Goal: Browse casually: Explore the website without a specific task or goal

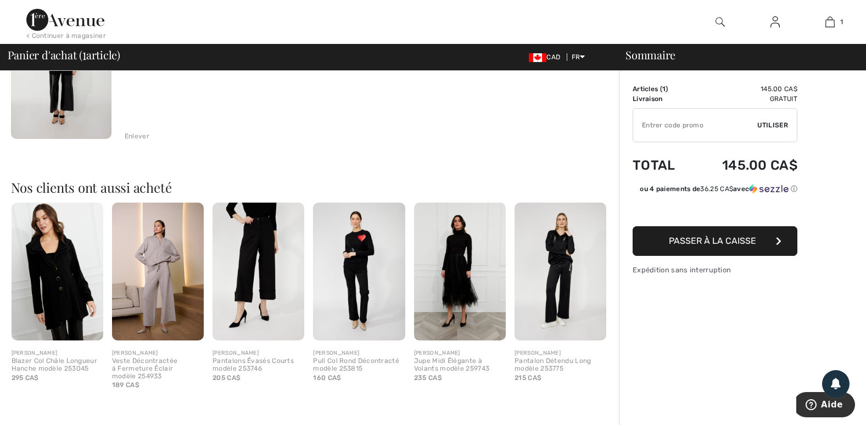
scroll to position [91, 0]
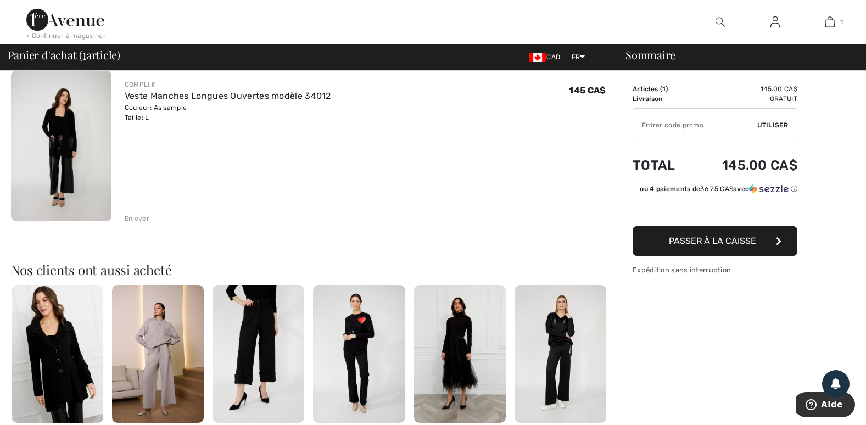
click at [355, 323] on img at bounding box center [359, 354] width 92 height 138
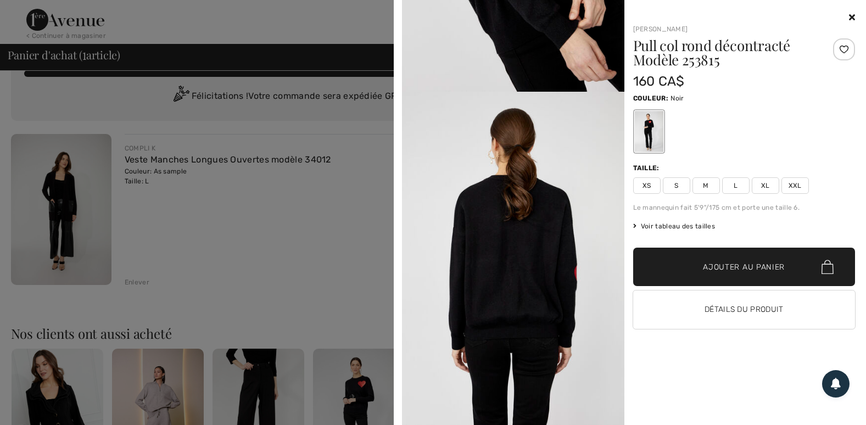
scroll to position [0, 0]
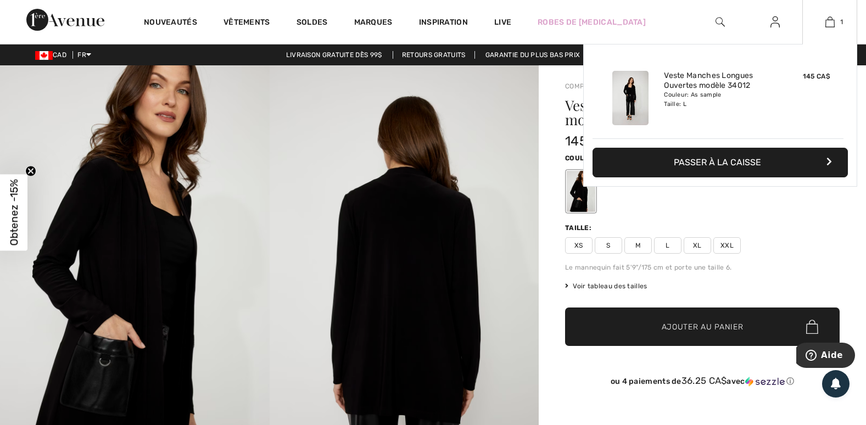
click at [731, 169] on button "Passer à la caisse" at bounding box center [720, 163] width 255 height 30
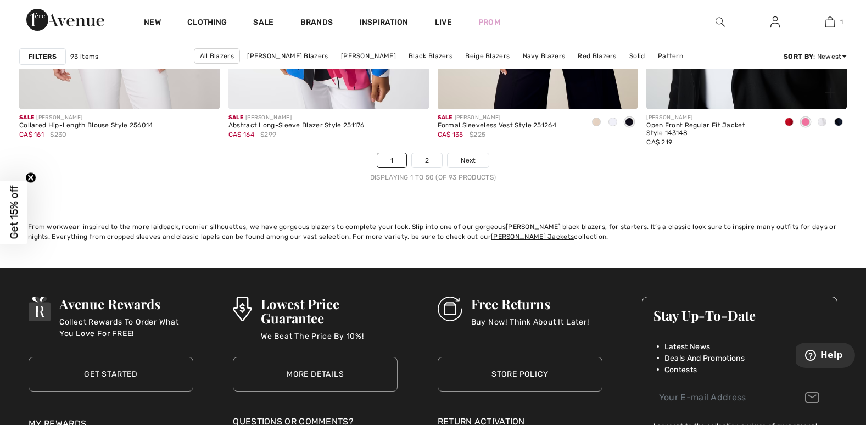
scroll to position [5382, 0]
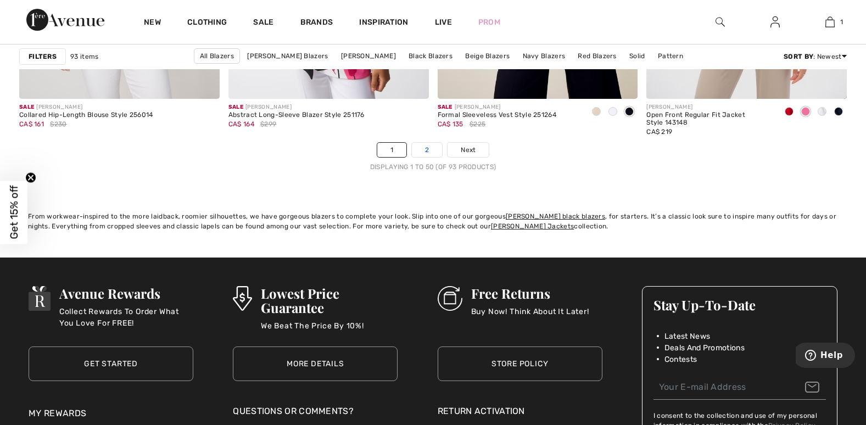
click at [431, 150] on link "2" at bounding box center [427, 150] width 30 height 14
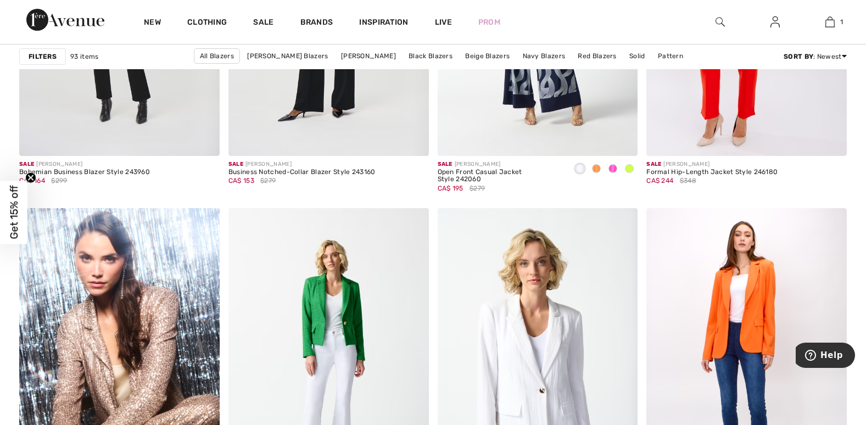
scroll to position [1224, 0]
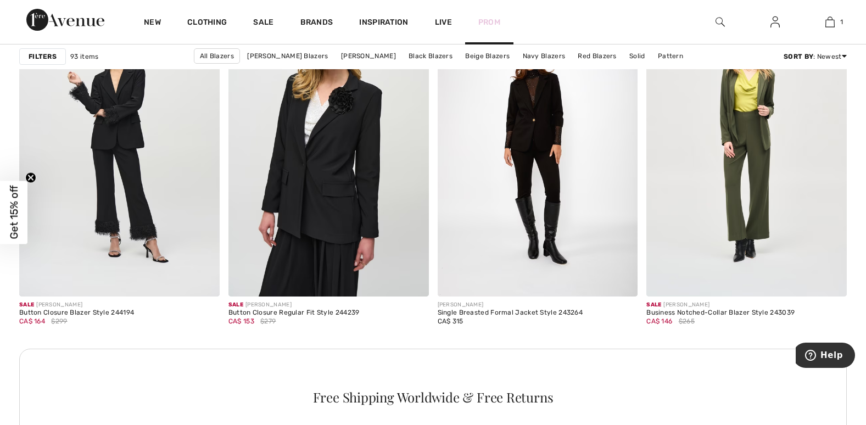
click at [494, 24] on link "Prom" at bounding box center [489, 22] width 22 height 12
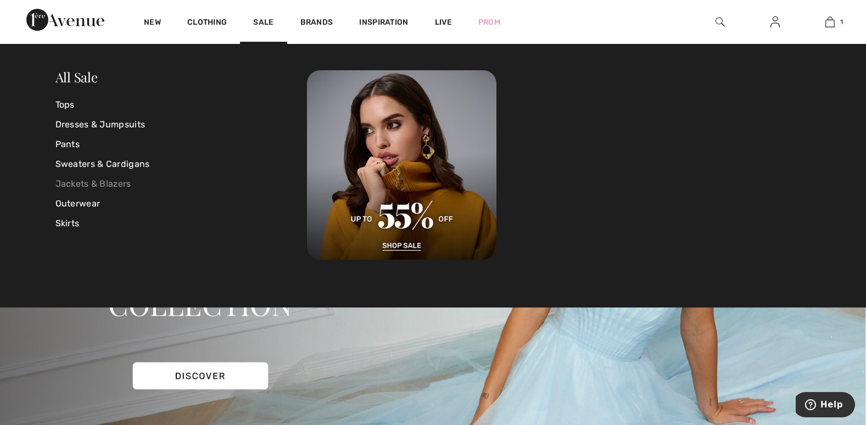
click at [111, 181] on link "Jackets & Blazers" at bounding box center [181, 184] width 252 height 20
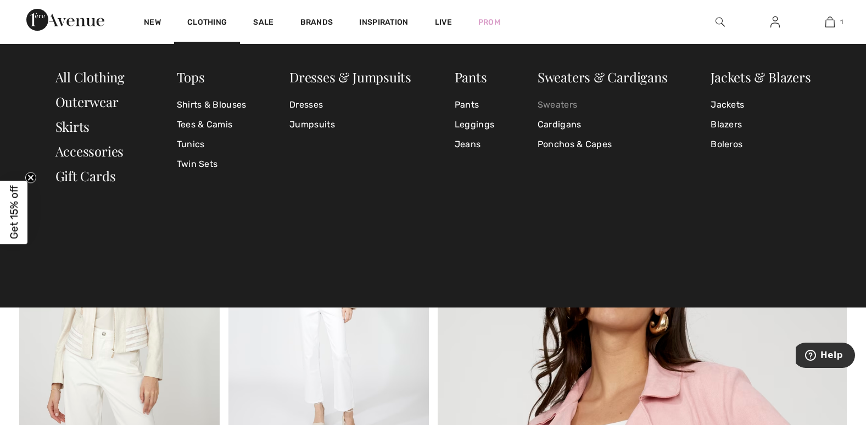
click at [554, 101] on link "Sweaters" at bounding box center [603, 105] width 130 height 20
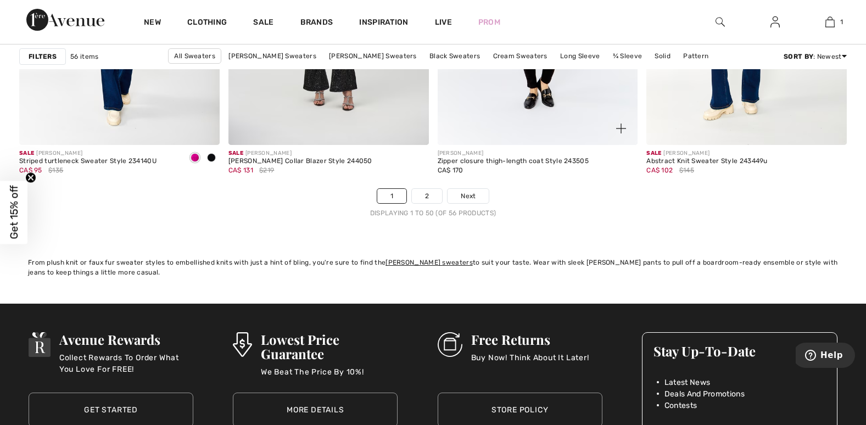
scroll to position [5327, 0]
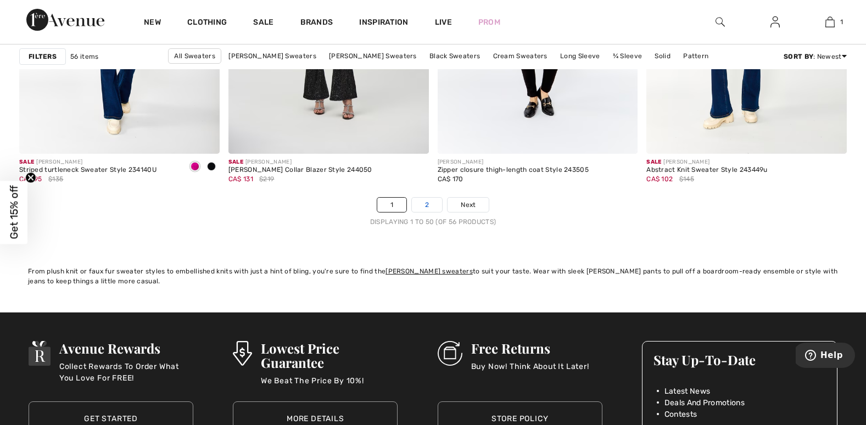
click at [420, 204] on link "2" at bounding box center [427, 205] width 30 height 14
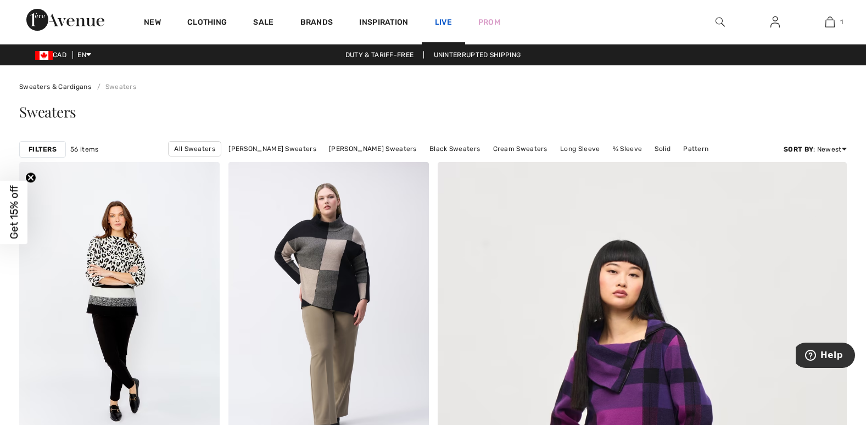
click at [444, 22] on link "Live" at bounding box center [443, 22] width 17 height 12
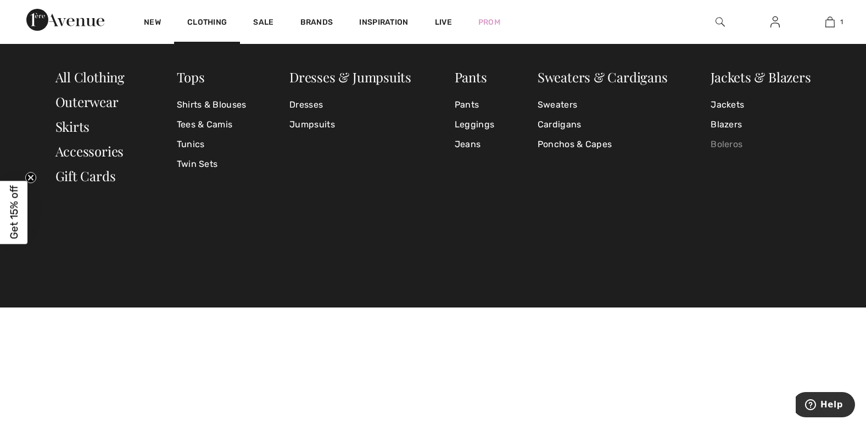
click at [725, 143] on link "Boleros" at bounding box center [761, 145] width 100 height 20
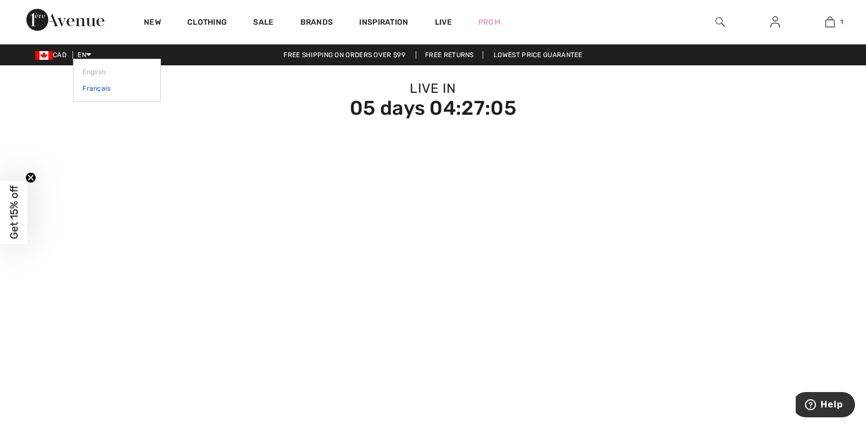
click at [99, 88] on link "Français" at bounding box center [116, 88] width 69 height 16
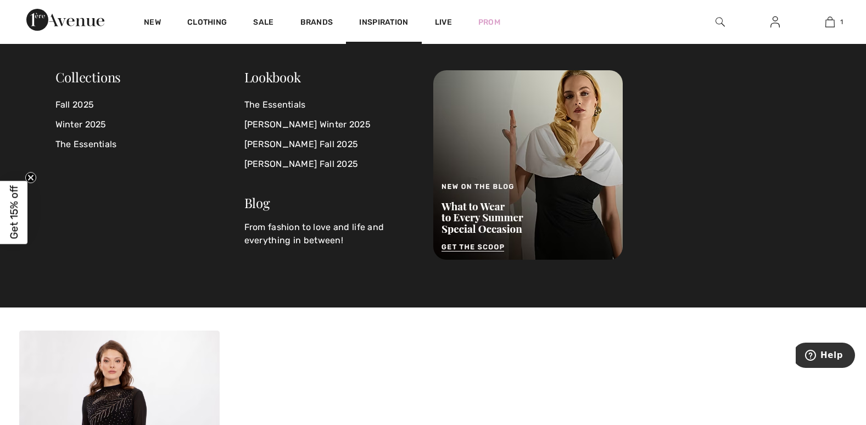
scroll to position [591, 0]
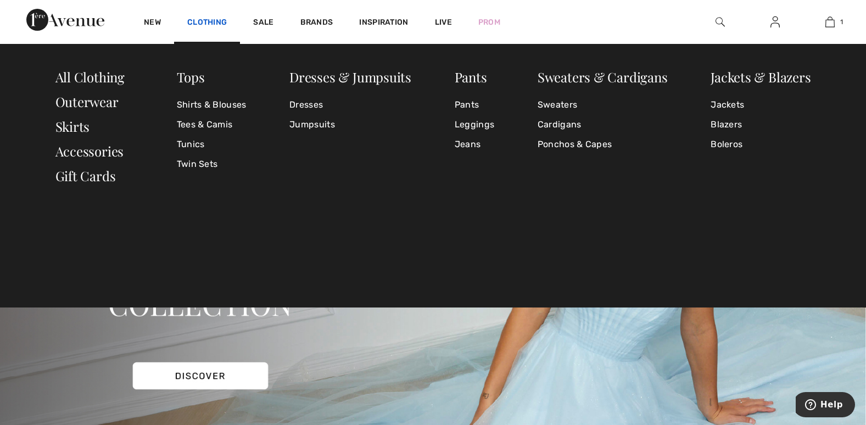
click at [216, 20] on link "Clothing" at bounding box center [207, 24] width 40 height 12
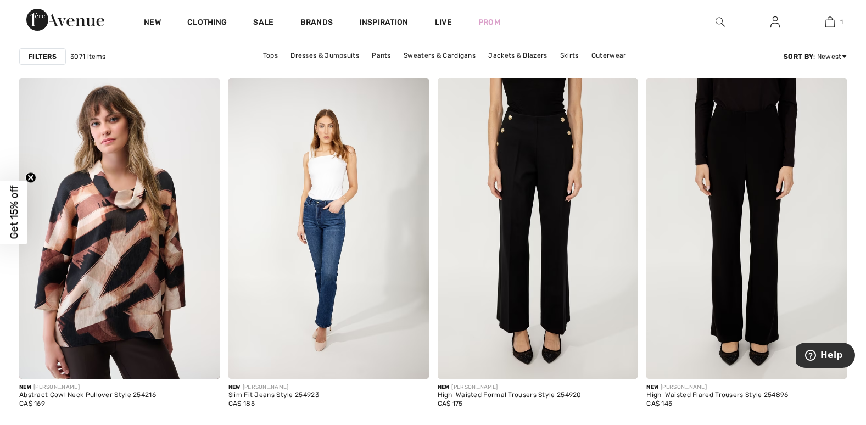
scroll to position [1593, 0]
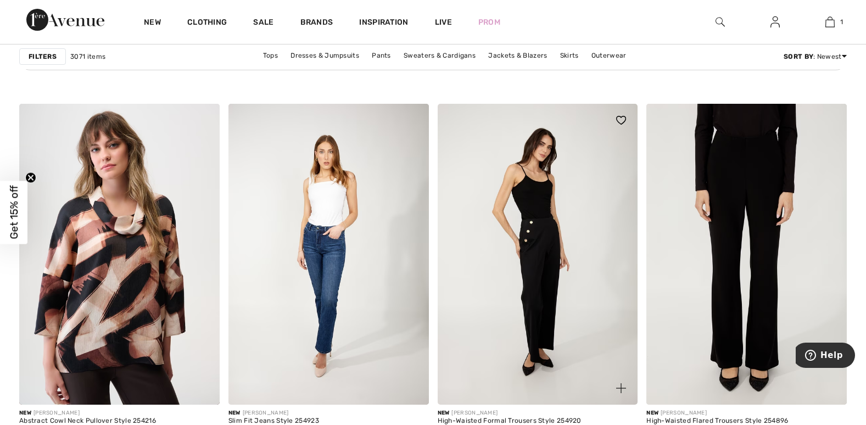
click at [539, 233] on img at bounding box center [538, 254] width 200 height 300
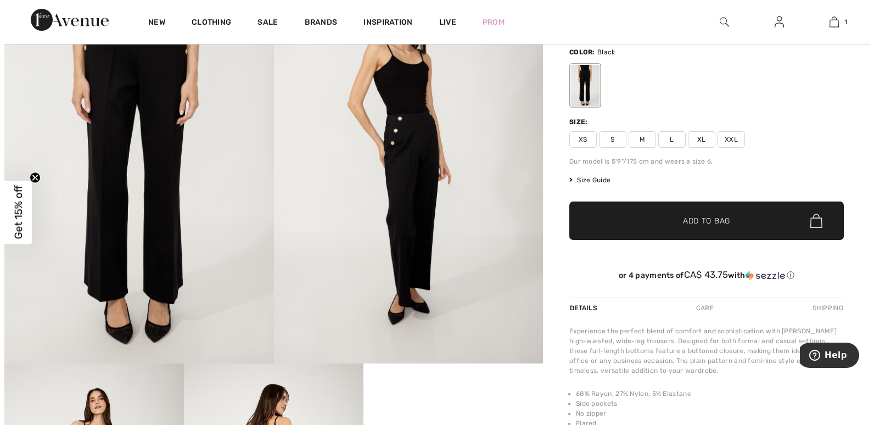
scroll to position [110, 0]
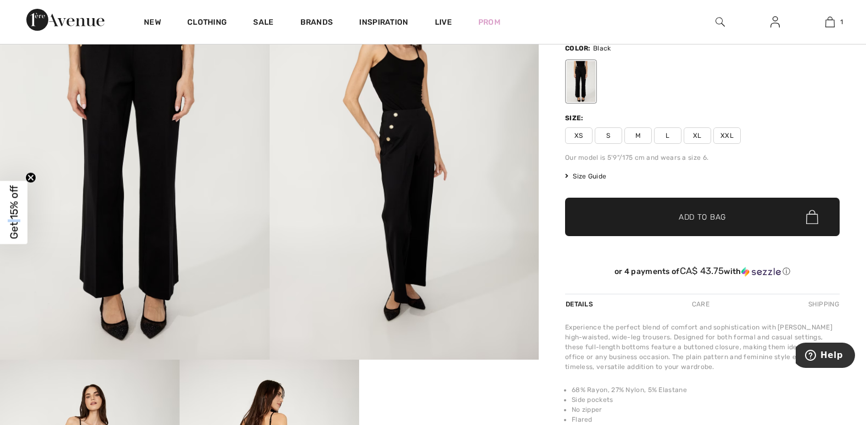
click at [14, 221] on span "Get 15% off" at bounding box center [14, 213] width 13 height 54
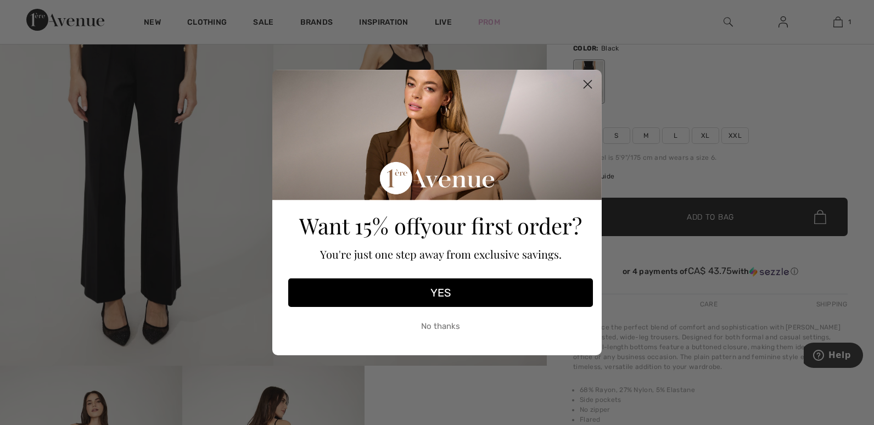
click at [431, 292] on button "YES" at bounding box center [440, 292] width 305 height 29
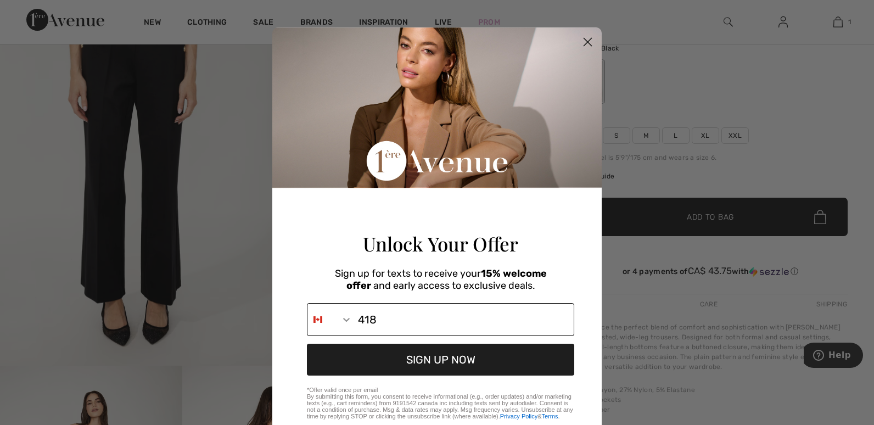
scroll to position [47, 0]
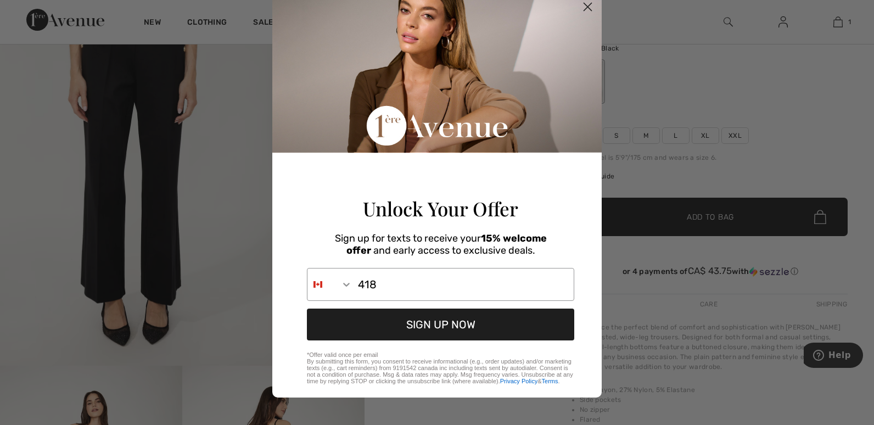
type input "1-418-962-9717"
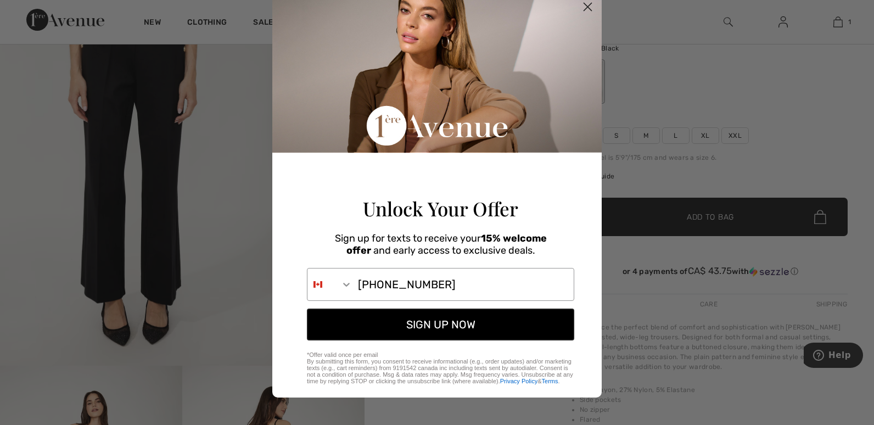
click at [461, 324] on button "SIGN UP NOW" at bounding box center [440, 325] width 267 height 32
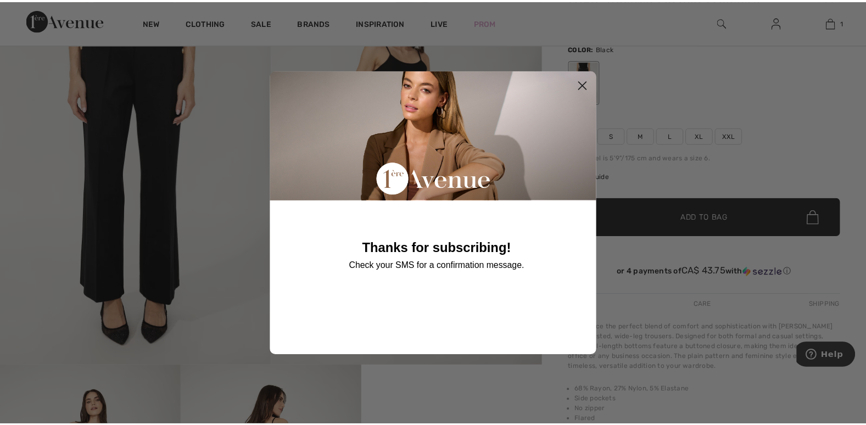
scroll to position [0, 0]
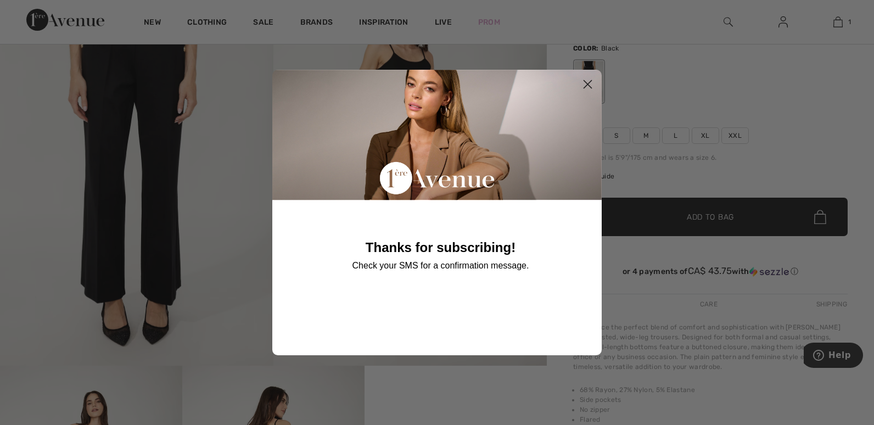
click at [589, 80] on circle "Close dialog" at bounding box center [588, 84] width 18 height 18
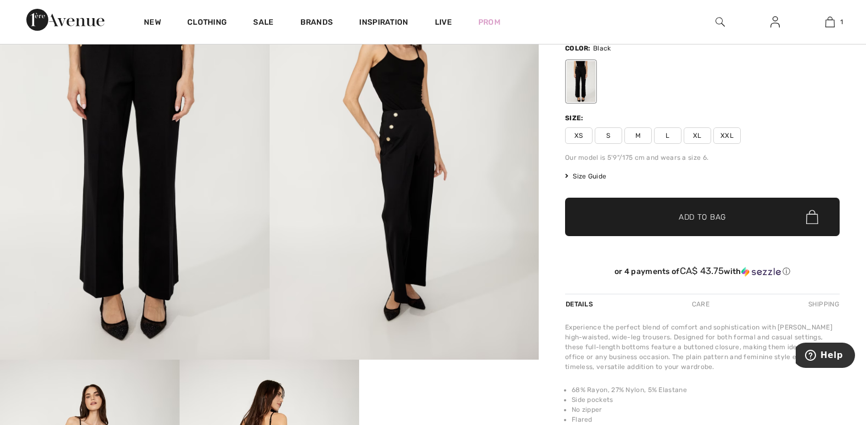
click at [599, 172] on span "Size Guide" at bounding box center [585, 176] width 41 height 10
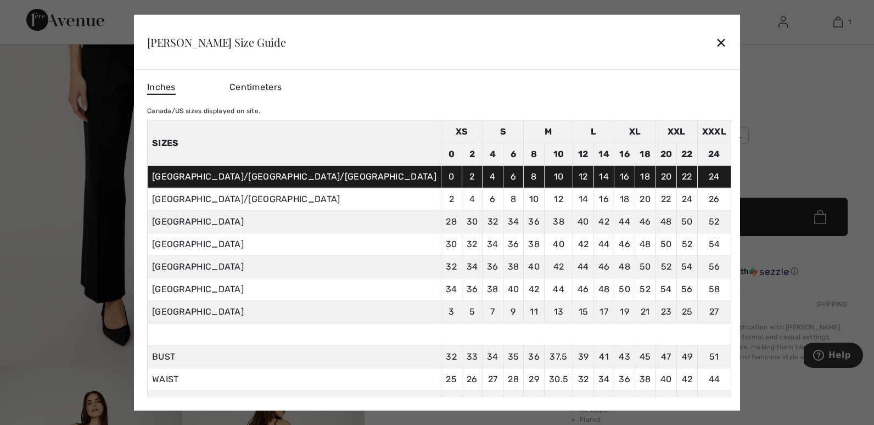
click at [716, 42] on div "✕" at bounding box center [722, 42] width 12 height 23
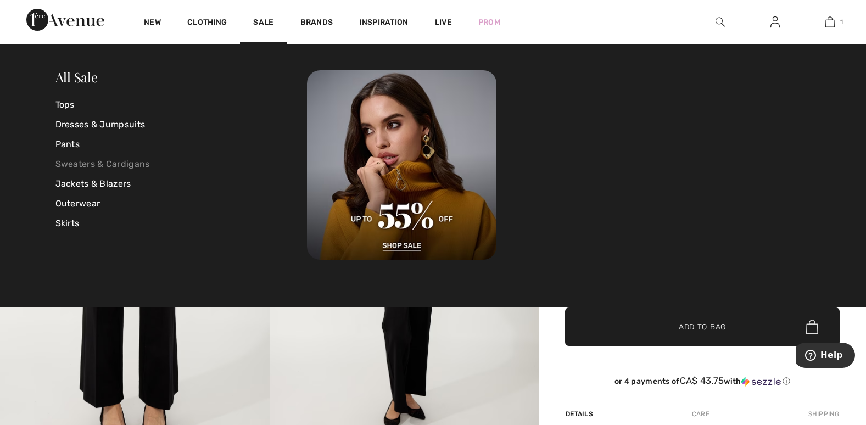
click at [69, 161] on link "Sweaters & Cardigans" at bounding box center [181, 164] width 252 height 20
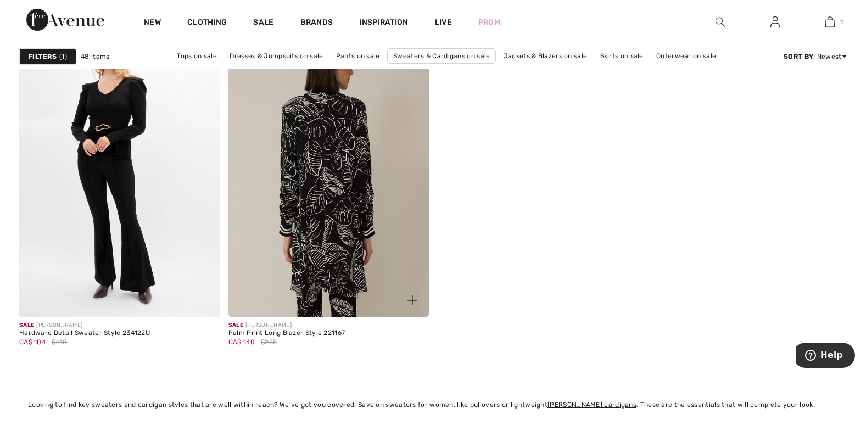
scroll to position [5162, 0]
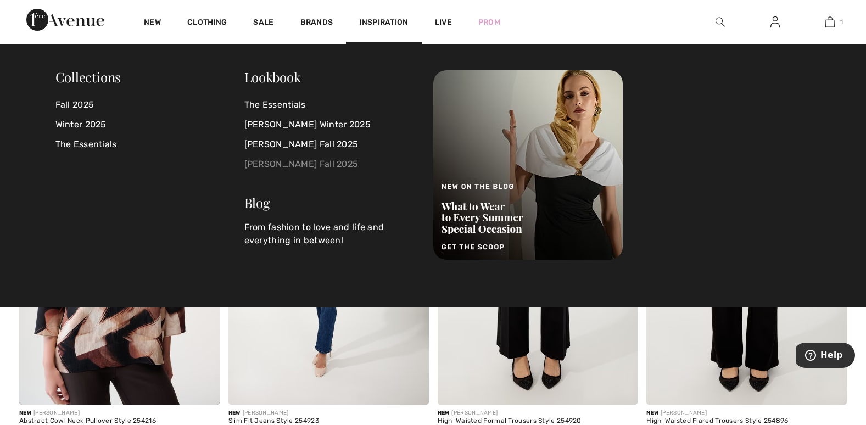
click at [295, 164] on link "Frank Lyman Fall 2025" at bounding box center [332, 164] width 176 height 20
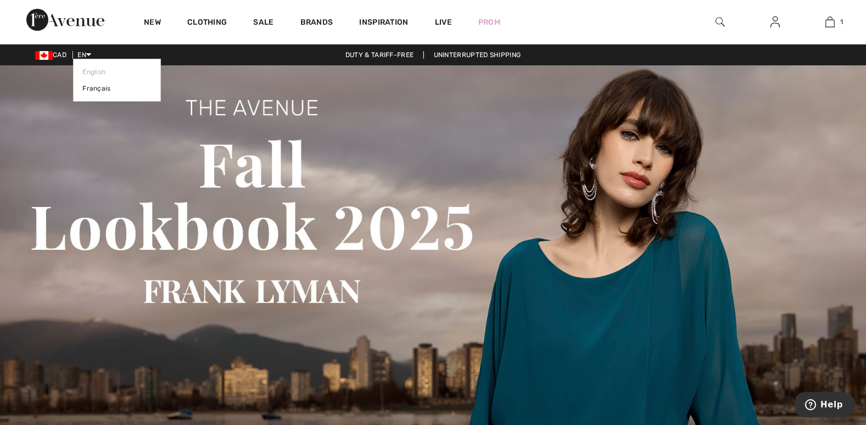
click at [85, 52] on span "EN" at bounding box center [84, 55] width 14 height 8
click at [96, 87] on link "Français" at bounding box center [116, 88] width 69 height 16
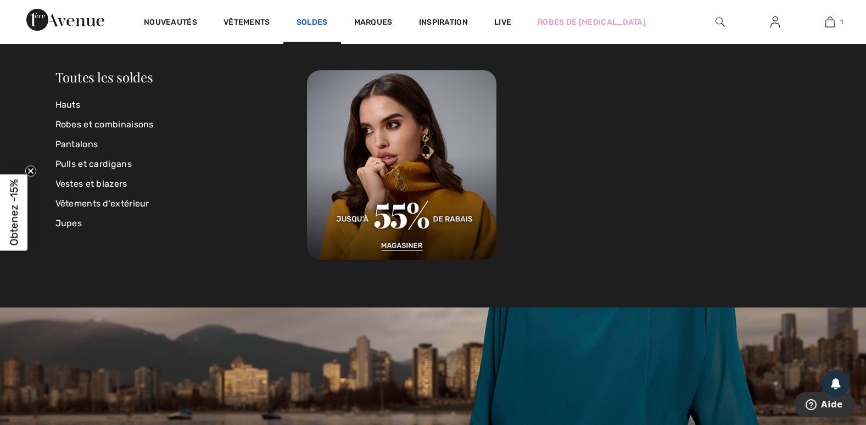
click at [317, 19] on link "Soldes" at bounding box center [312, 24] width 31 height 12
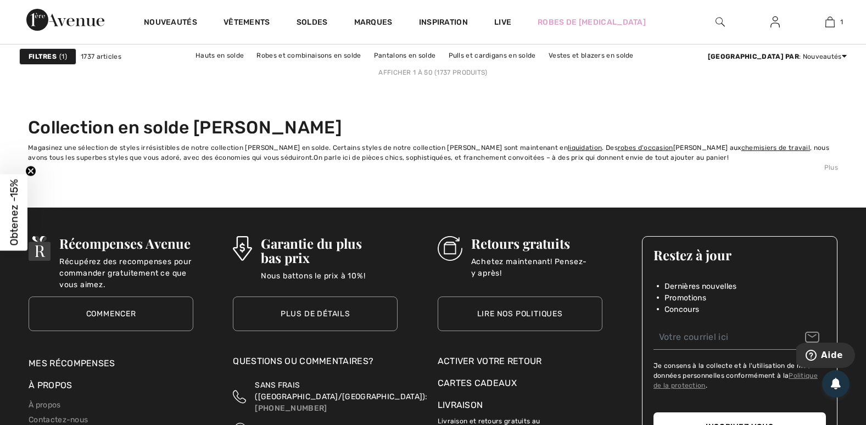
scroll to position [5437, 0]
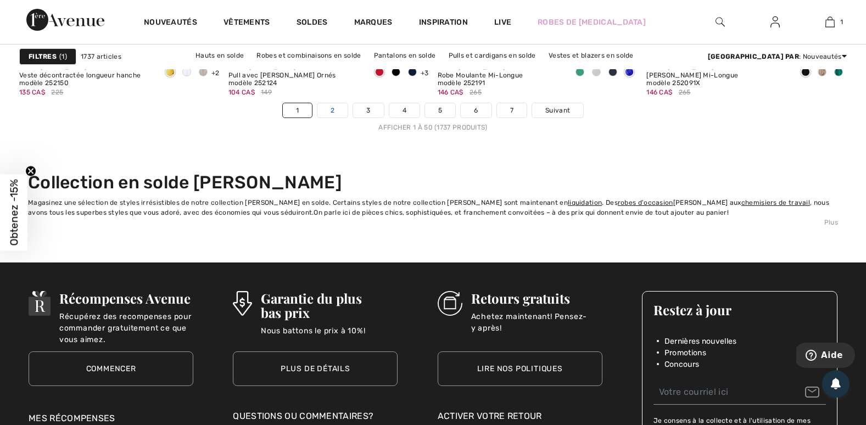
click at [336, 109] on link "2" at bounding box center [332, 110] width 30 height 14
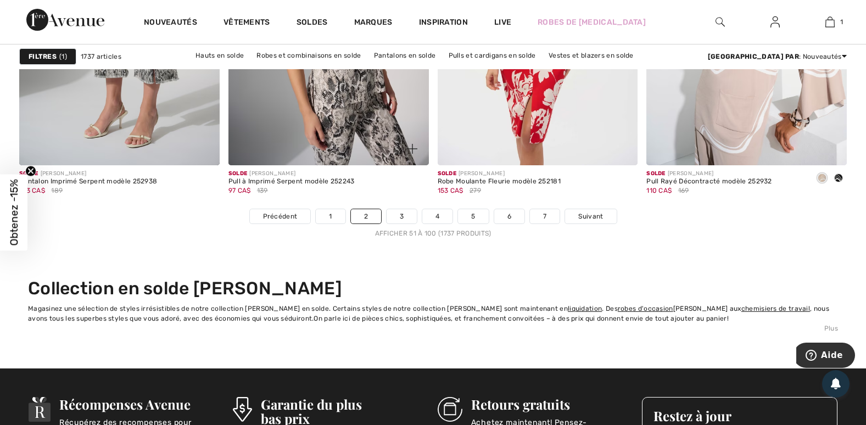
scroll to position [5327, 0]
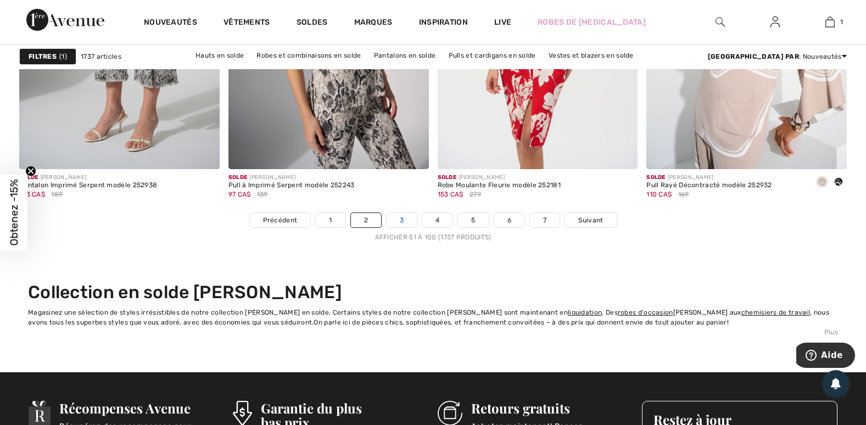
click at [397, 217] on link "3" at bounding box center [402, 220] width 30 height 14
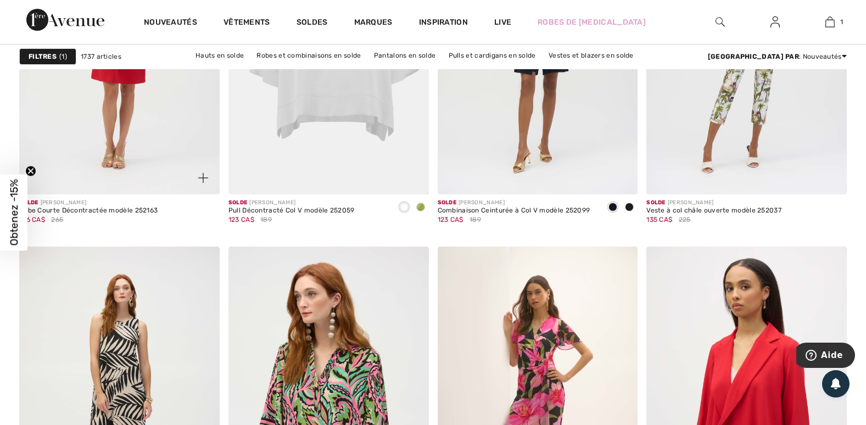
scroll to position [549, 0]
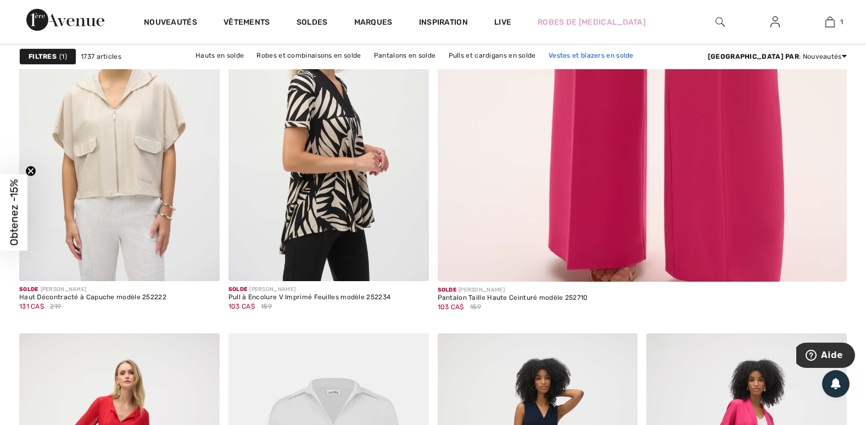
click at [557, 53] on link "Vestes et blazers en solde" at bounding box center [591, 55] width 96 height 14
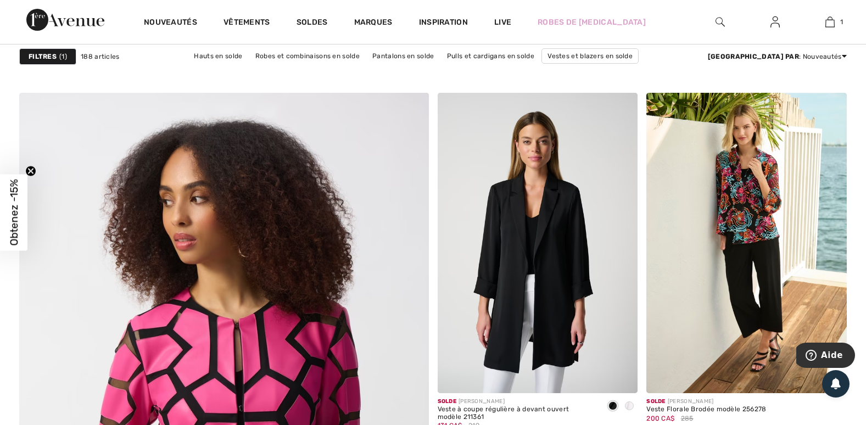
scroll to position [2856, 0]
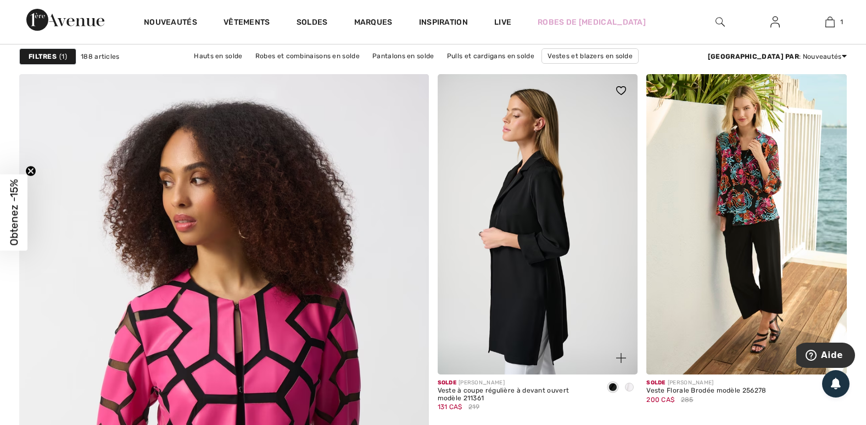
click at [528, 248] on img at bounding box center [538, 224] width 200 height 300
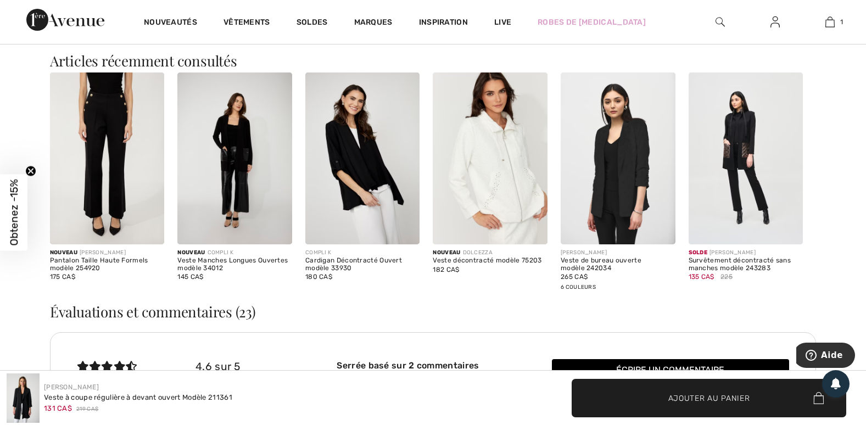
scroll to position [1702, 0]
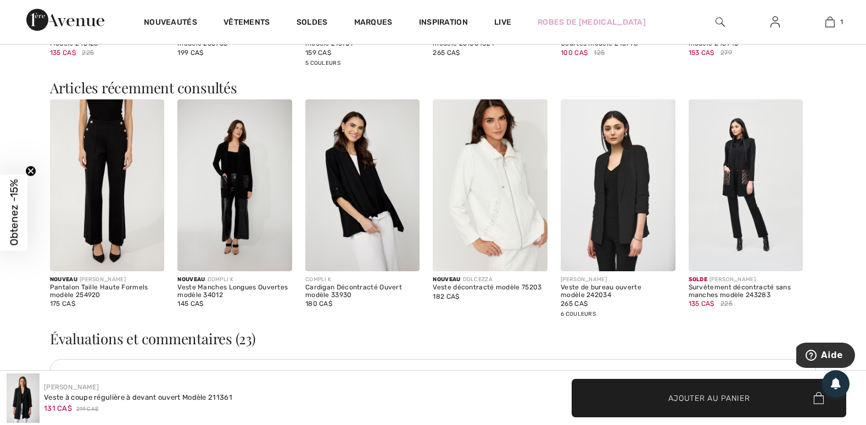
click at [616, 210] on img at bounding box center [618, 185] width 115 height 172
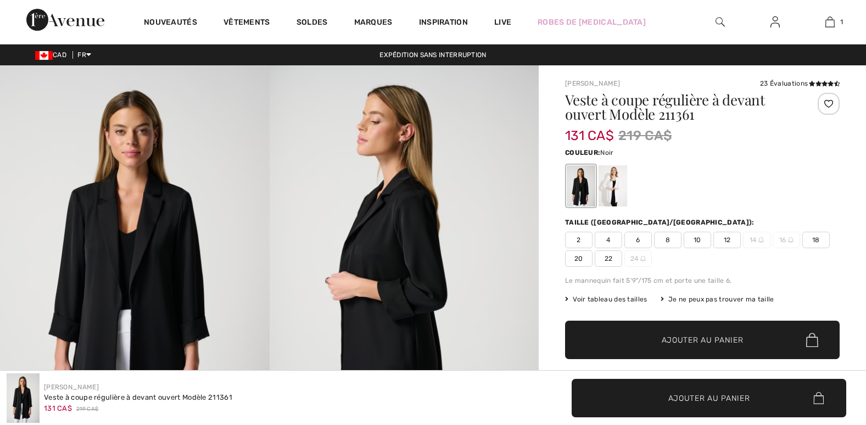
scroll to position [1713, 0]
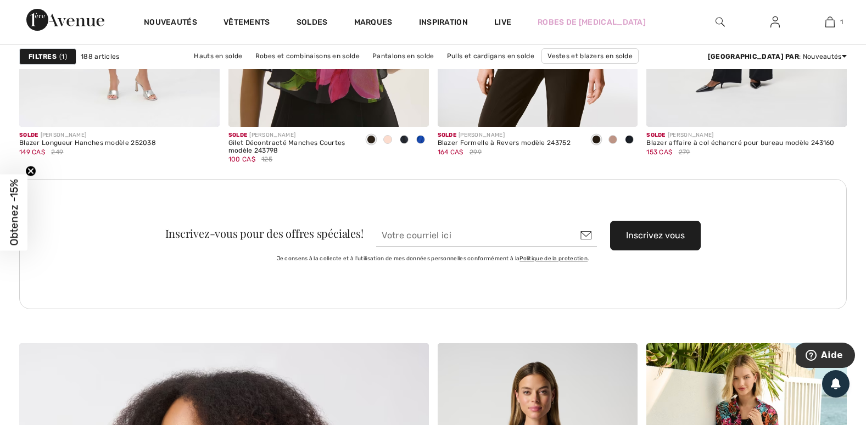
scroll to position [2471, 0]
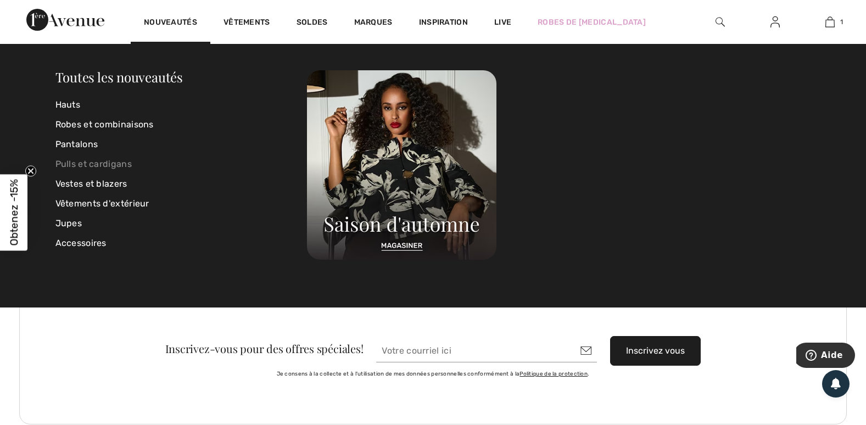
click at [113, 164] on link "Pulls et cardigans" at bounding box center [181, 164] width 252 height 20
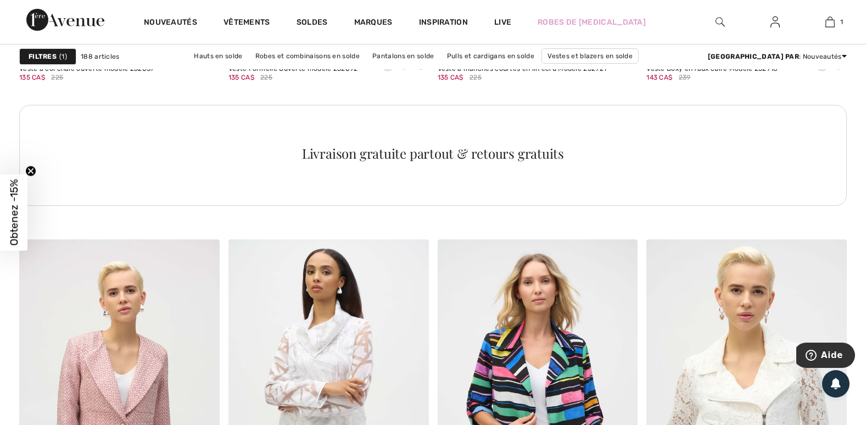
scroll to position [1208, 0]
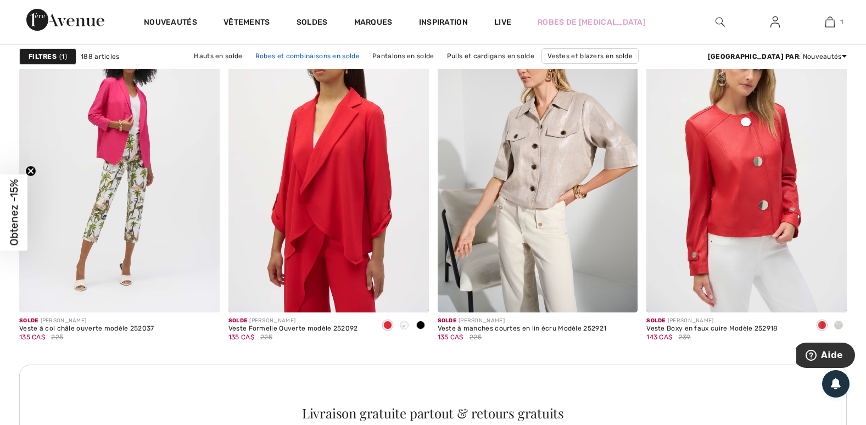
click at [279, 55] on link "Robes et combinaisons en solde" at bounding box center [307, 56] width 115 height 14
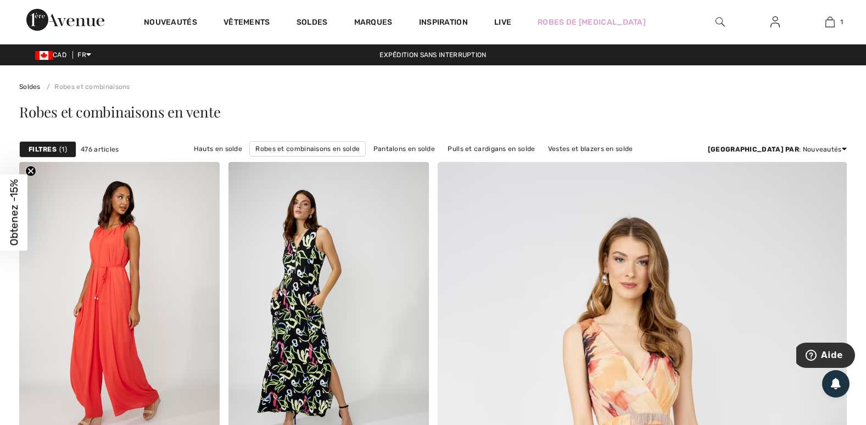
click at [501, 157] on link "Vêtements d'extérieur en solde" at bounding box center [444, 164] width 113 height 14
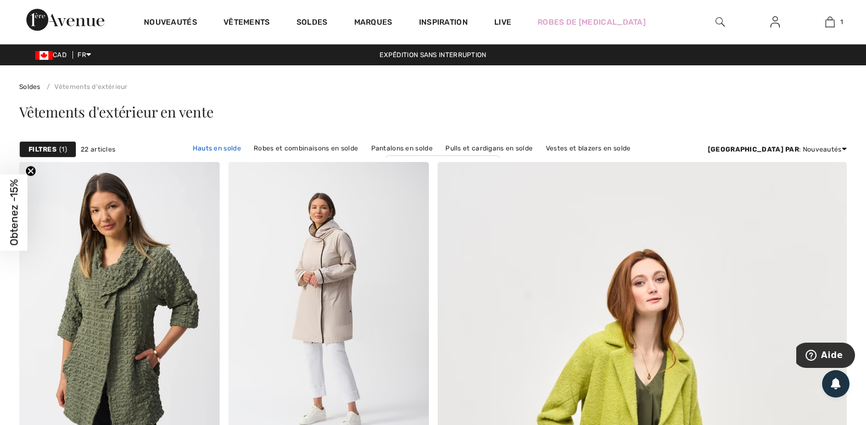
click at [187, 148] on link "Hauts en solde" at bounding box center [216, 148] width 59 height 14
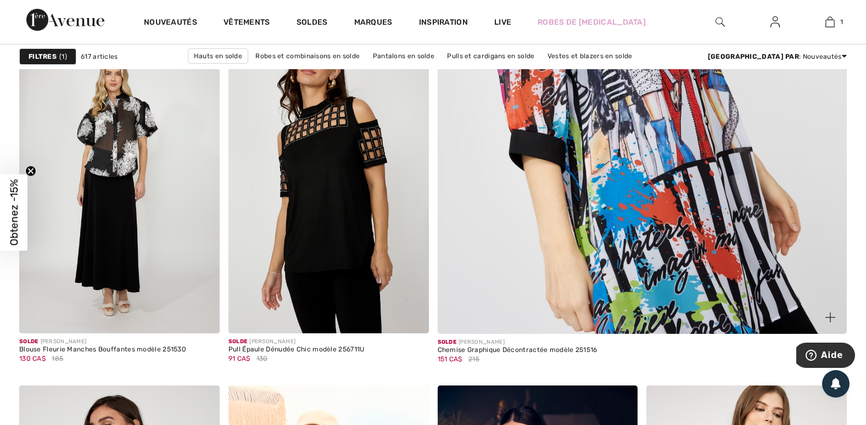
scroll to position [494, 0]
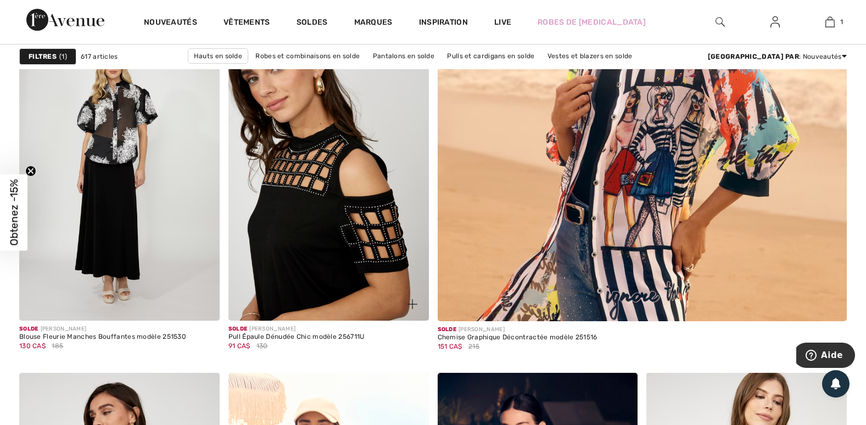
click at [334, 256] on img at bounding box center [328, 170] width 200 height 300
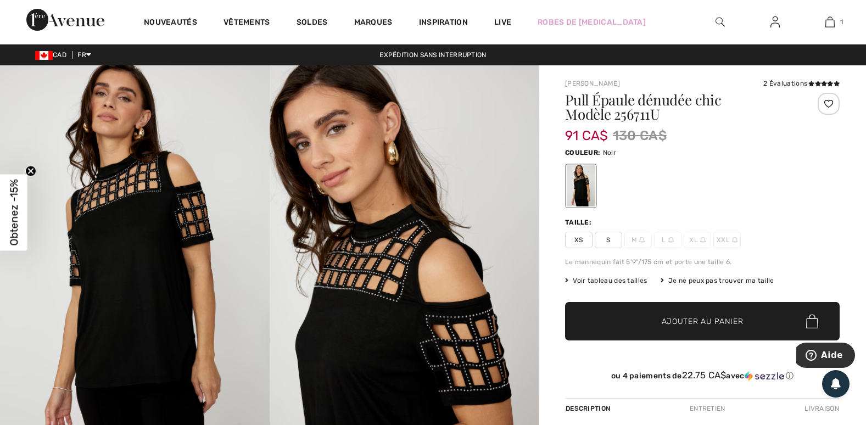
click at [668, 238] on img at bounding box center [670, 239] width 5 height 5
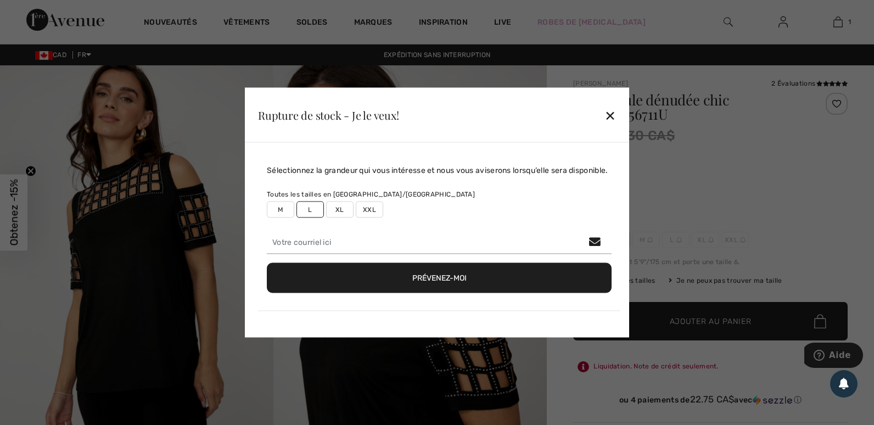
click at [616, 116] on div "✕" at bounding box center [611, 114] width 12 height 23
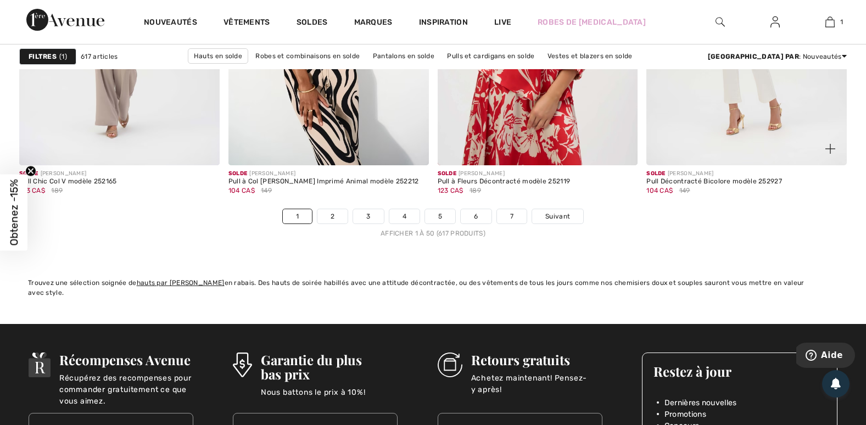
scroll to position [5327, 0]
